Goal: Navigation & Orientation: Understand site structure

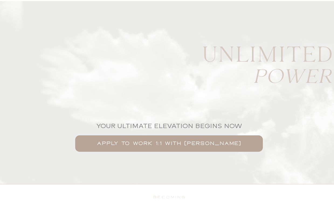
scroll to position [6890, 0]
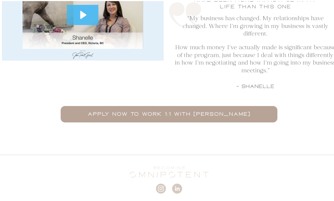
scroll to position [2345, 0]
click at [230, 196] on link "The Guide" at bounding box center [222, 202] width 36 height 12
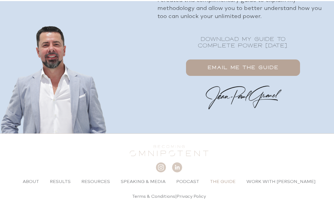
scroll to position [898, 0]
click at [101, 175] on link "Resources" at bounding box center [95, 181] width 39 height 12
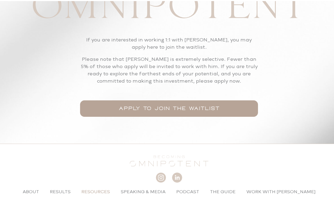
scroll to position [669, 0]
